Goal: Task Accomplishment & Management: Use online tool/utility

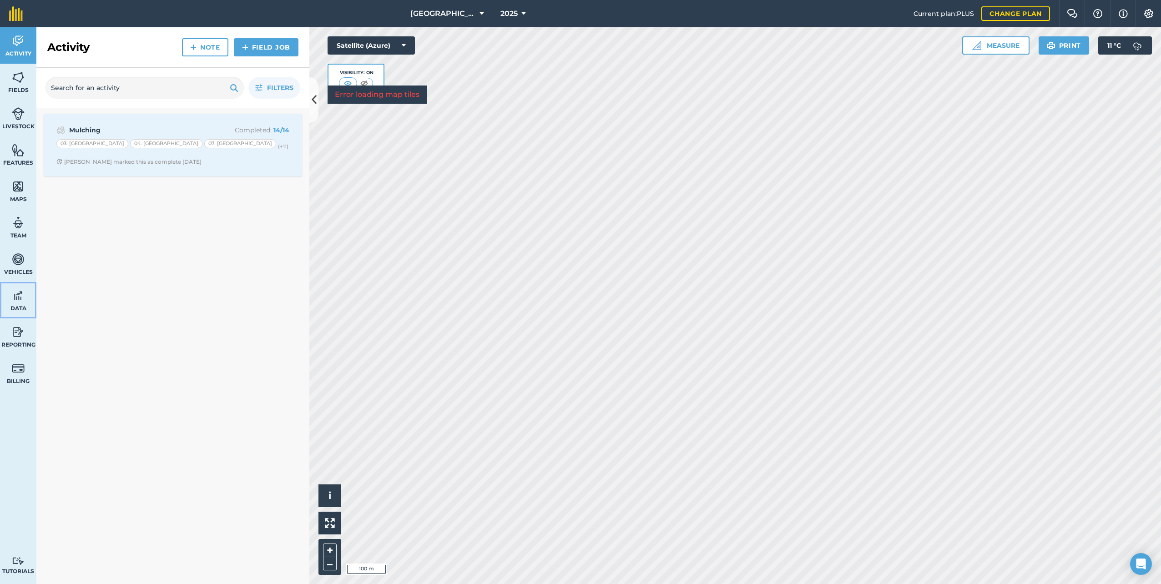
click at [14, 296] on img at bounding box center [18, 296] width 13 height 14
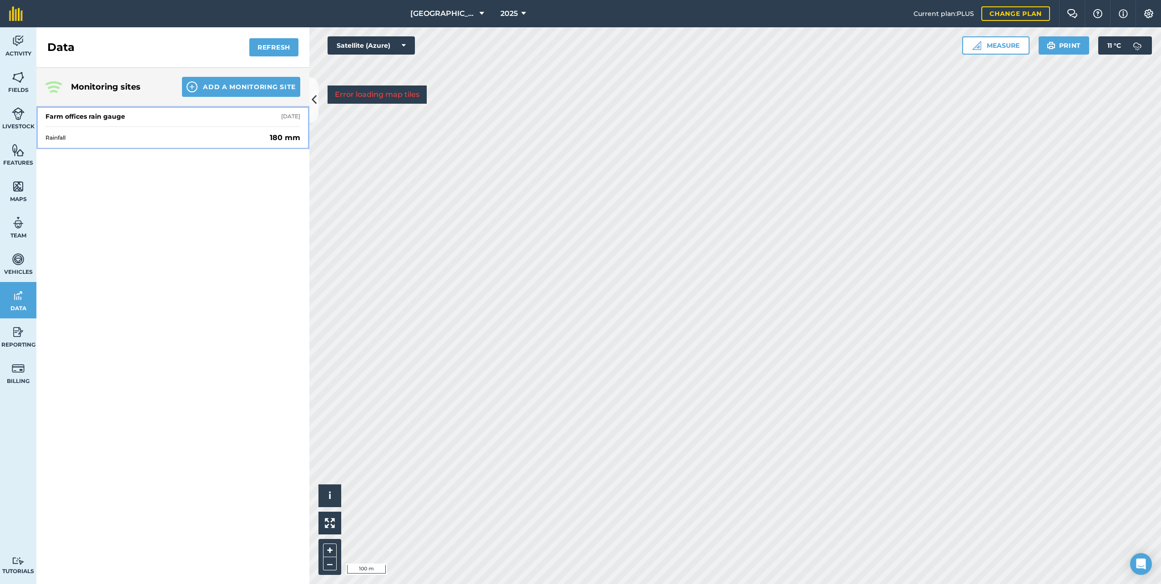
click at [235, 114] on div "Farm offices rain gauge [DATE]" at bounding box center [172, 116] width 255 height 20
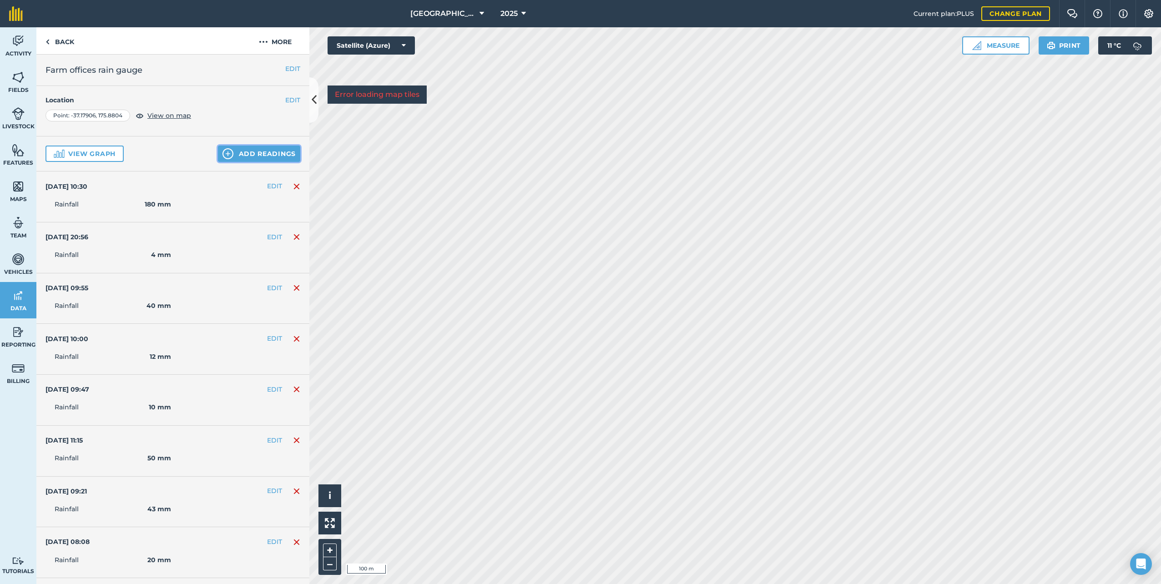
click at [259, 151] on button "Add readings" at bounding box center [259, 154] width 82 height 16
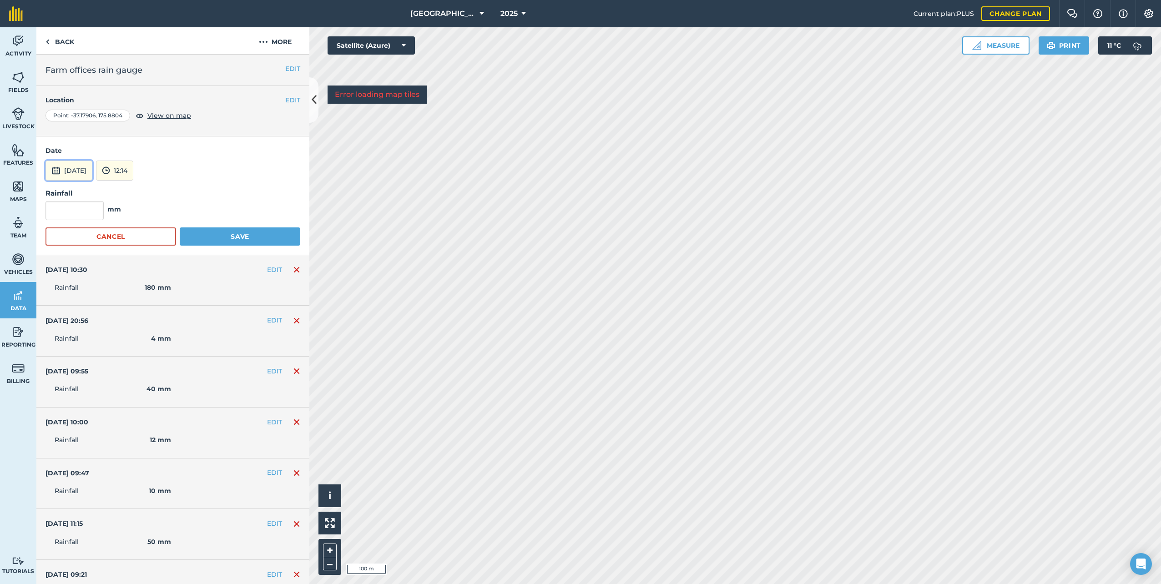
click at [74, 168] on button "[DATE]" at bounding box center [68, 171] width 47 height 20
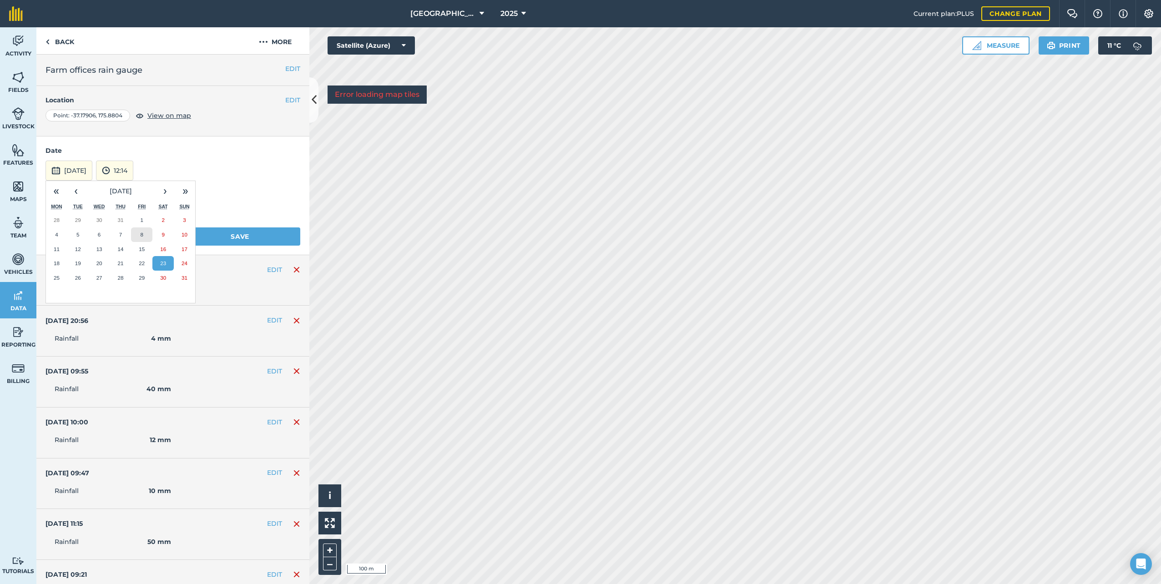
click at [139, 232] on button "8" at bounding box center [141, 234] width 21 height 15
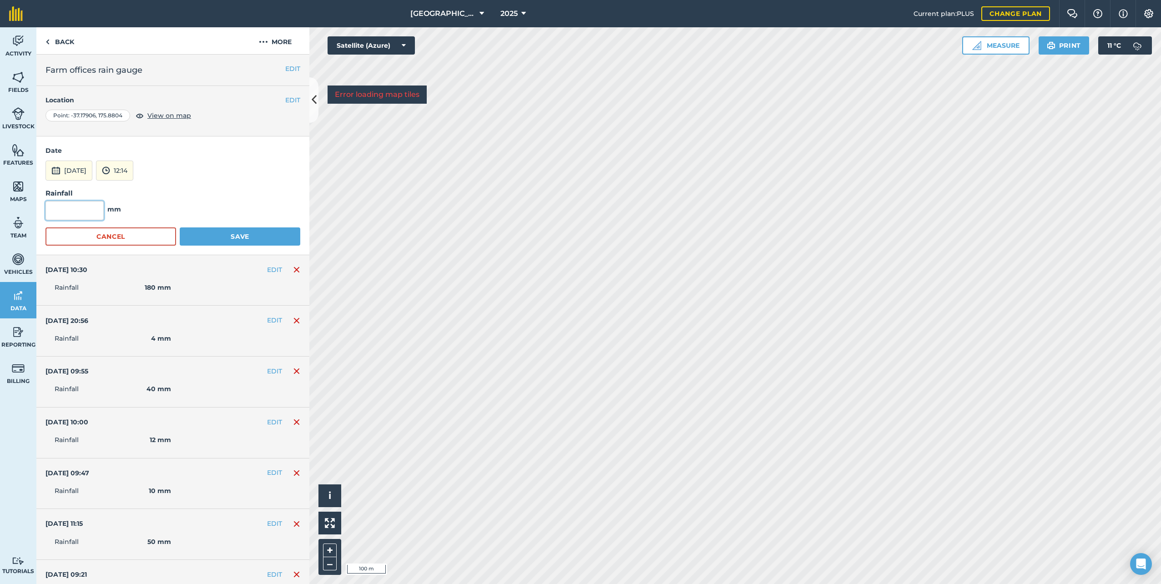
click at [96, 212] on input "text" at bounding box center [74, 210] width 58 height 19
type input "27"
click at [225, 235] on button "Save" at bounding box center [240, 236] width 121 height 18
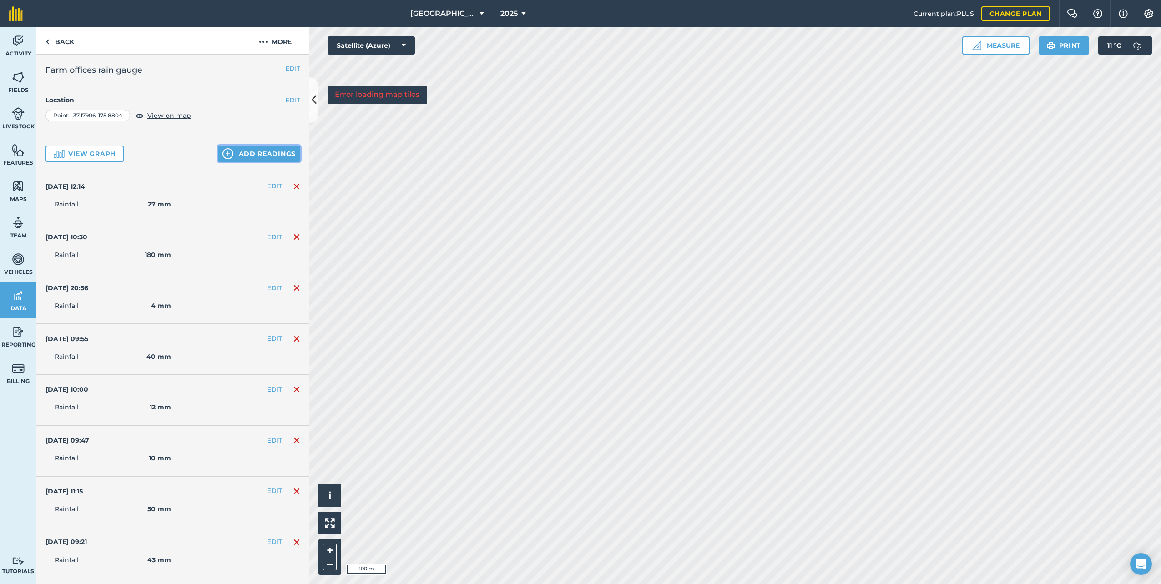
click at [247, 151] on button "Add readings" at bounding box center [259, 154] width 82 height 16
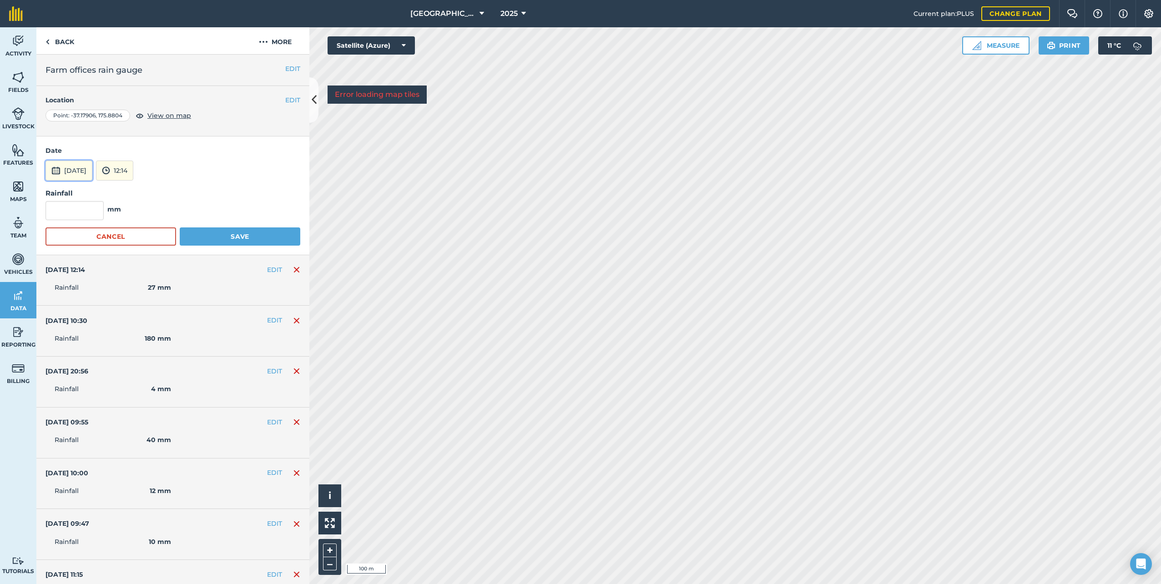
click at [92, 166] on button "[DATE]" at bounding box center [68, 171] width 47 height 20
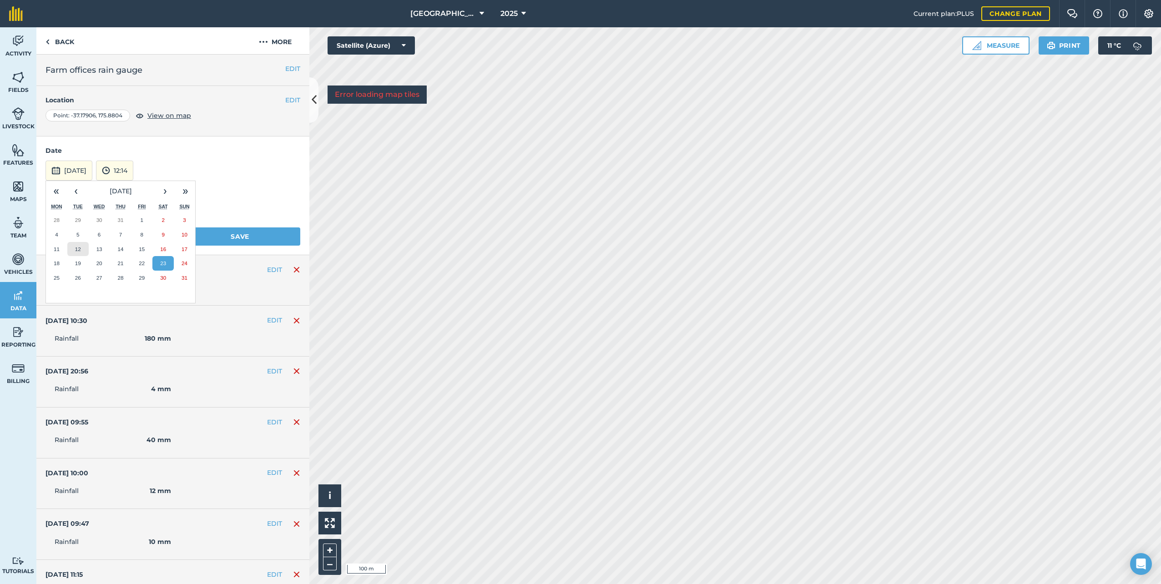
click at [74, 246] on button "12" at bounding box center [77, 249] width 21 height 15
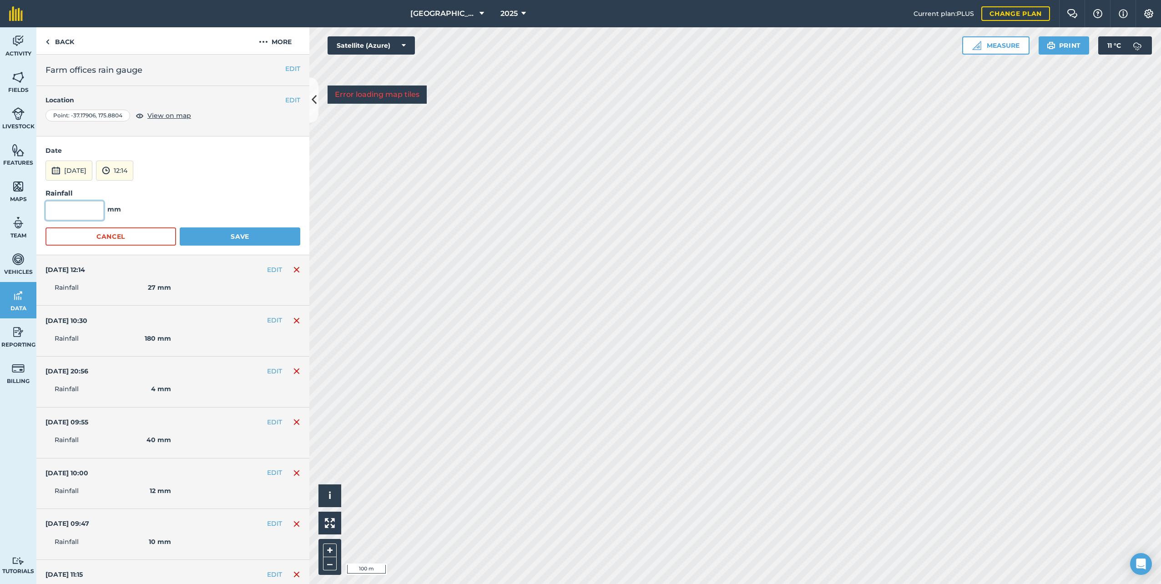
click at [91, 205] on input "text" at bounding box center [74, 210] width 58 height 19
type input "7"
click at [210, 229] on button "Save" at bounding box center [240, 236] width 121 height 18
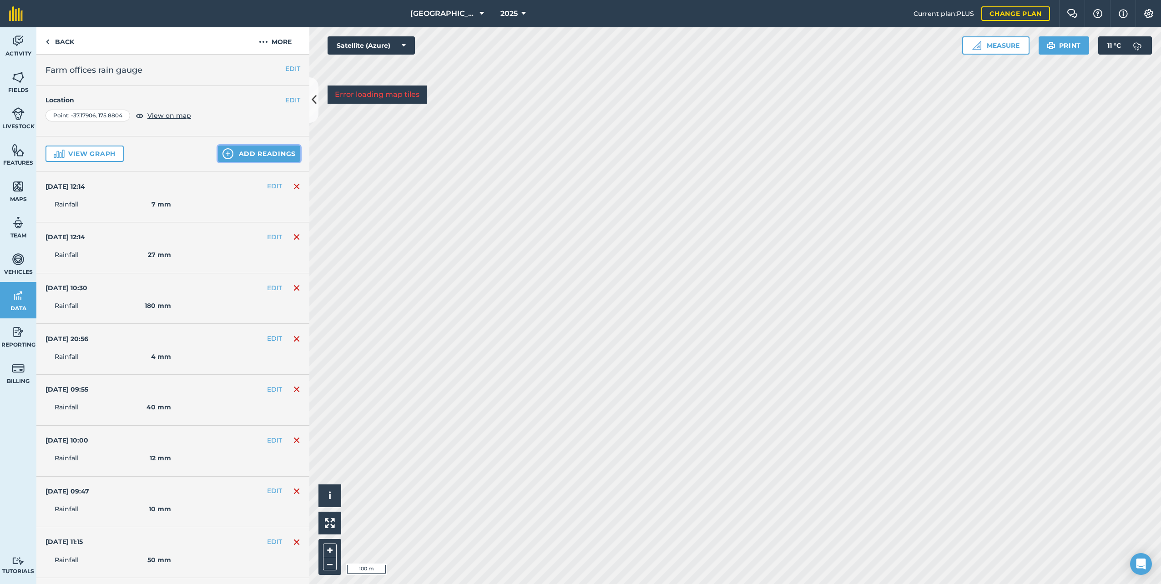
click at [268, 151] on button "Add readings" at bounding box center [259, 154] width 82 height 16
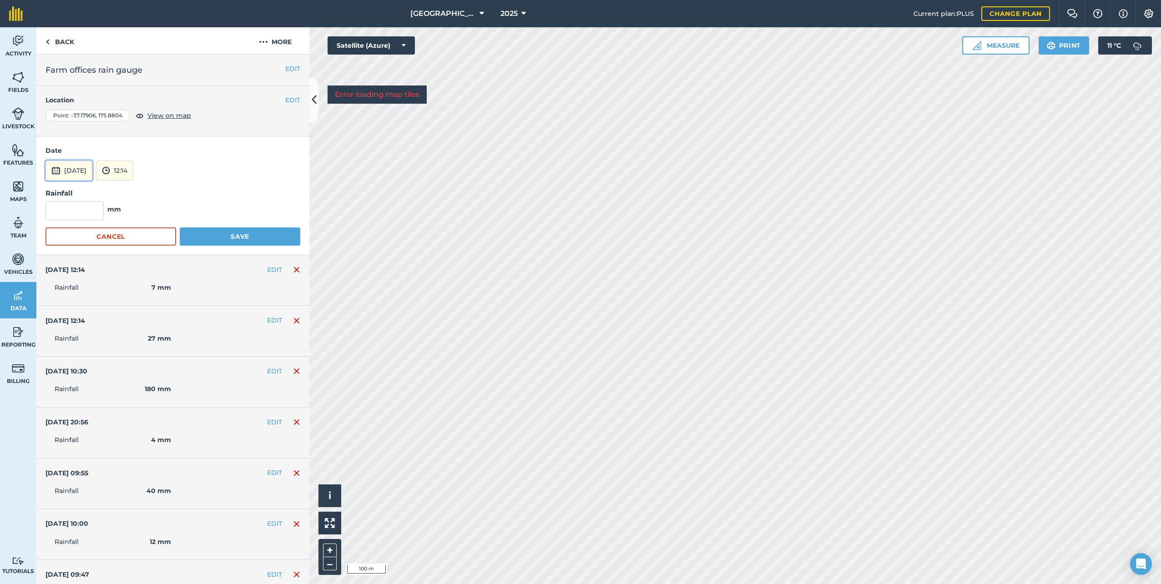
click at [92, 166] on button "[DATE]" at bounding box center [68, 171] width 47 height 20
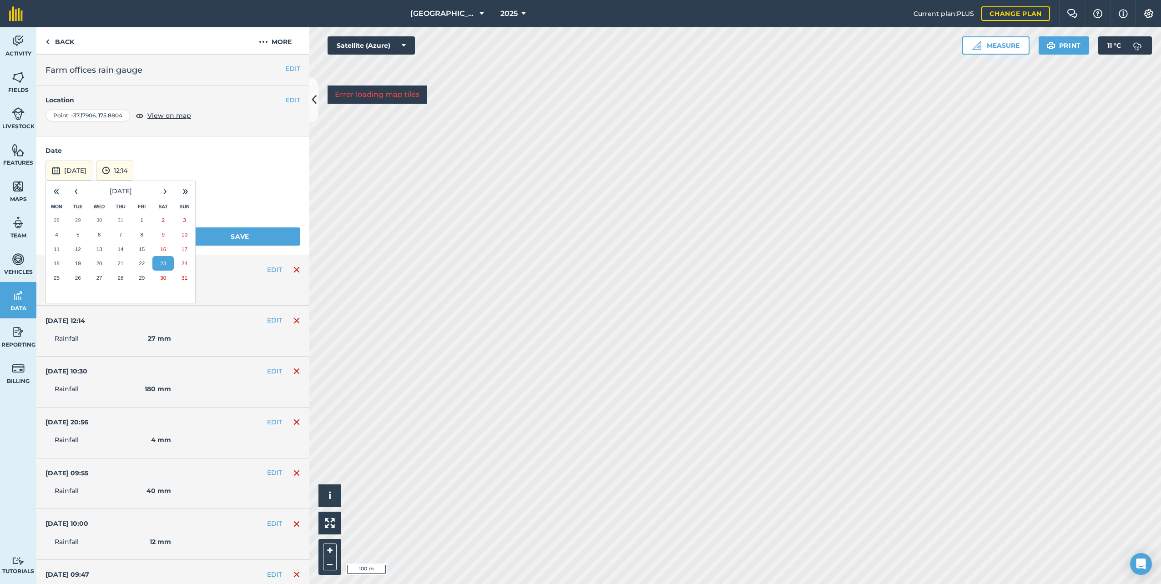
click at [162, 262] on abbr "23" at bounding box center [163, 263] width 6 height 6
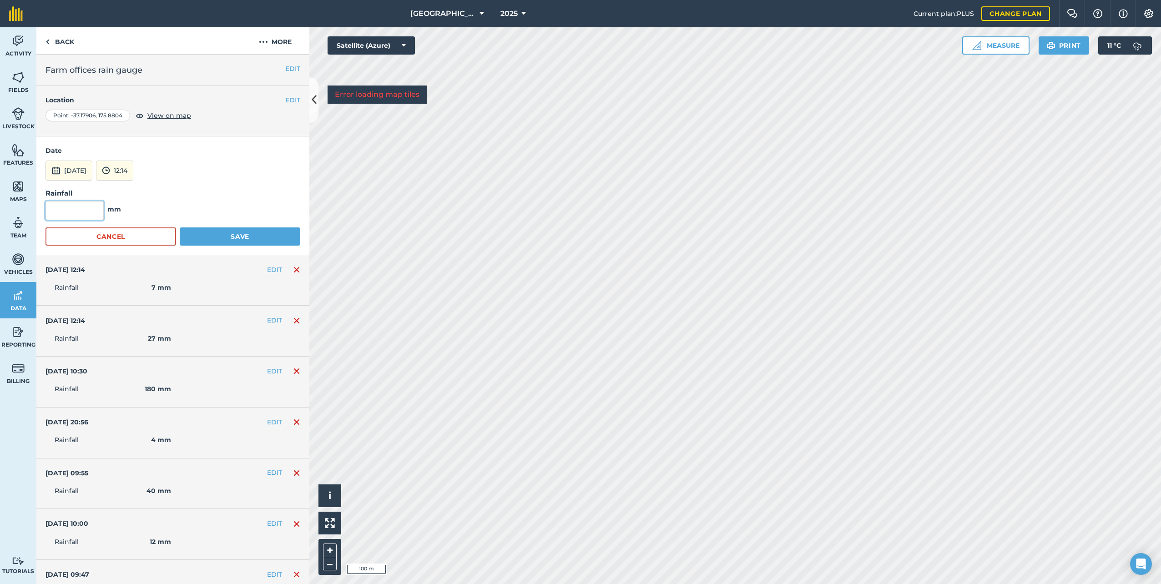
click at [83, 207] on input "text" at bounding box center [74, 210] width 58 height 19
type input "28"
click at [225, 231] on button "Save" at bounding box center [240, 236] width 121 height 18
